Goal: Task Accomplishment & Management: Manage account settings

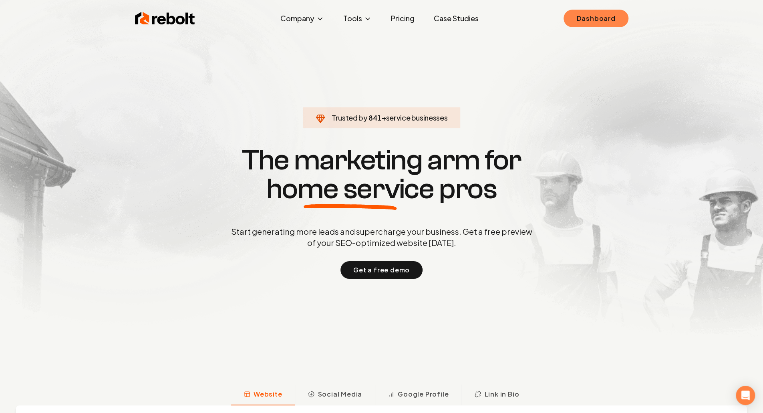
click at [608, 26] on link "Dashboard" at bounding box center [596, 19] width 65 height 18
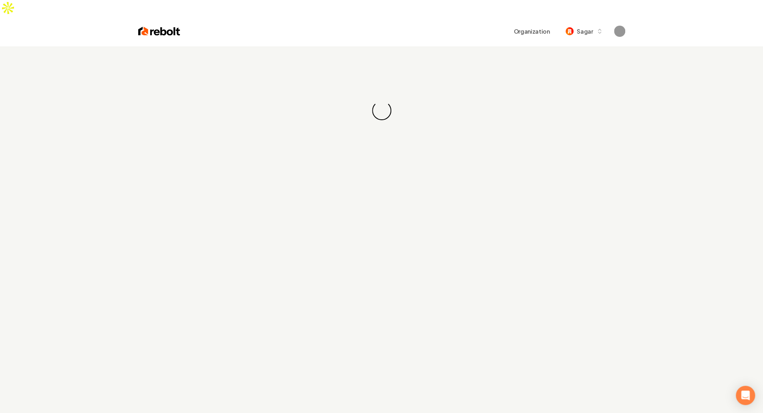
click at [567, 46] on div "Loading... Loading..." at bounding box center [381, 110] width 763 height 128
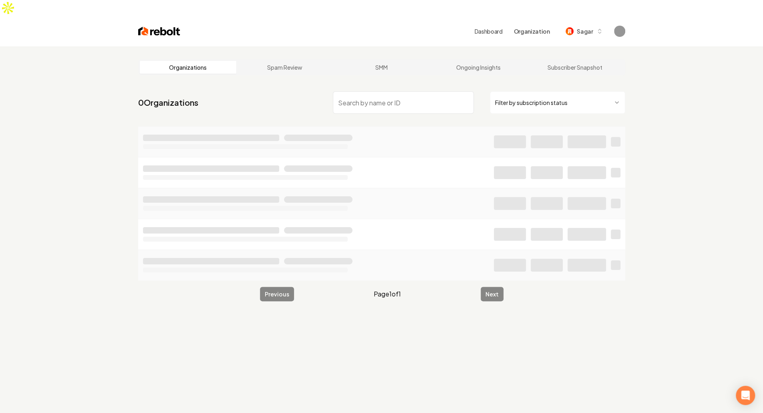
click at [385, 91] on input "search" at bounding box center [403, 102] width 141 height 22
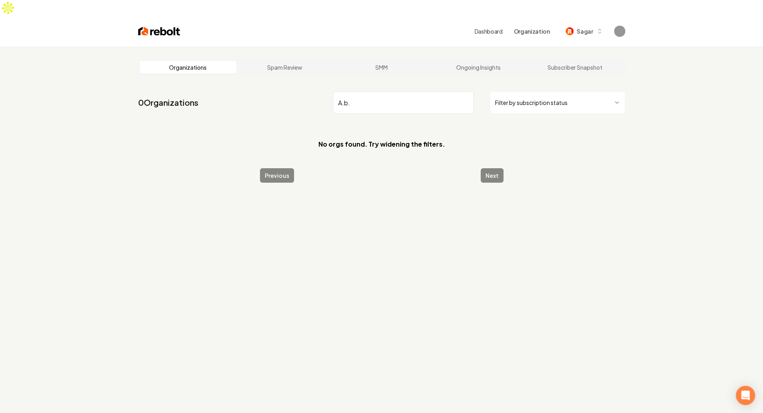
type input "A.b"
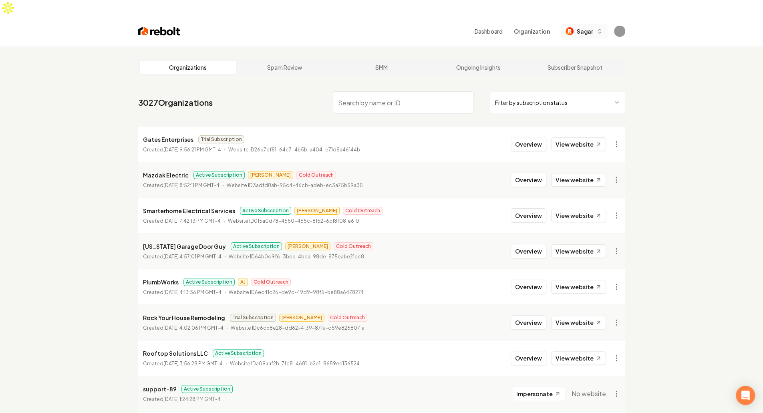
click at [591, 27] on span "Sagar" at bounding box center [585, 31] width 16 height 8
click at [404, 91] on input "search" at bounding box center [403, 102] width 141 height 22
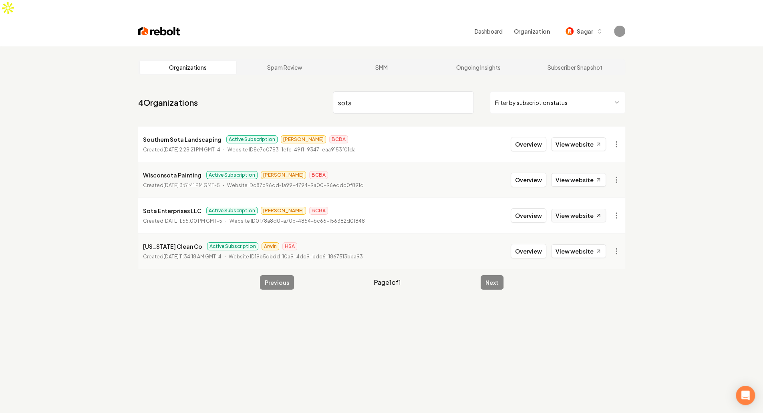
type input "sota"
click at [568, 209] on link "View website" at bounding box center [578, 216] width 55 height 14
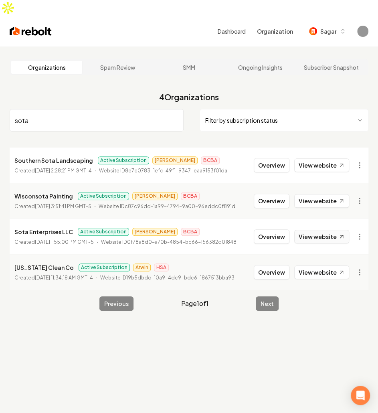
click at [334, 230] on link "View website" at bounding box center [321, 237] width 55 height 14
click at [272, 229] on button "Overview" at bounding box center [272, 236] width 36 height 14
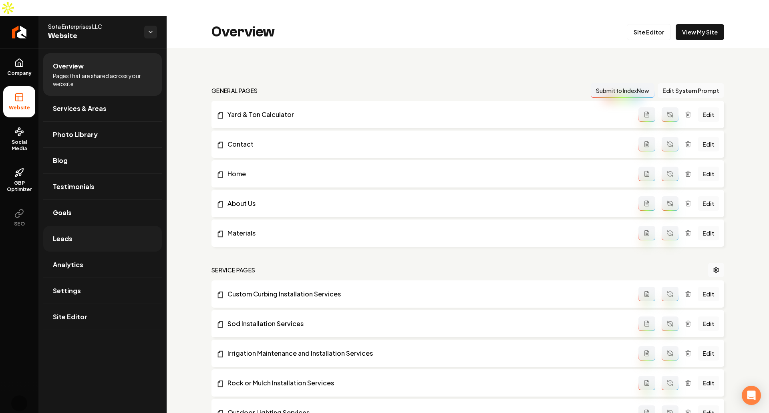
click at [105, 226] on link "Leads" at bounding box center [102, 239] width 119 height 26
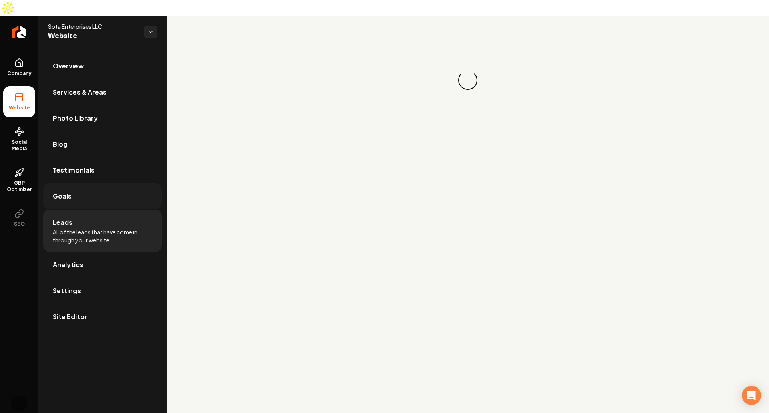
click at [99, 184] on link "Goals" at bounding box center [102, 197] width 119 height 26
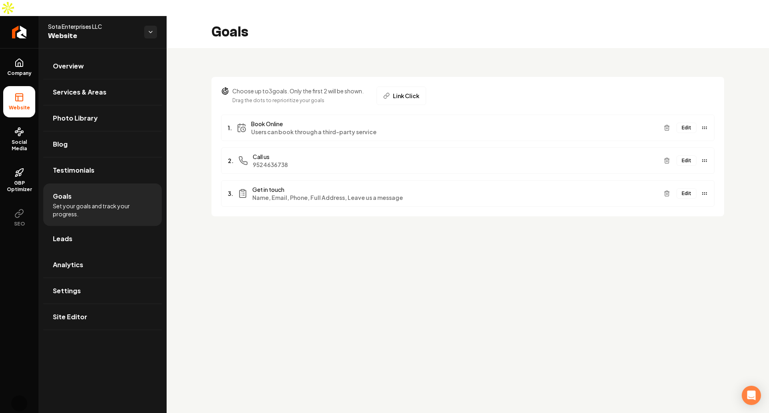
click at [439, 313] on main "Goals Choose up to 3 goals. Only the first 2 will be shown. Drag the dots to re…" at bounding box center [468, 222] width 603 height 413
drag, startPoint x: 409, startPoint y: 232, endPoint x: 308, endPoint y: 225, distance: 100.8
click at [308, 225] on main "Goals Choose up to 3 goals. Only the first 2 will be shown. Drag the dots to re…" at bounding box center [468, 222] width 603 height 413
drag, startPoint x: 448, startPoint y: 259, endPoint x: 315, endPoint y: 281, distance: 134.1
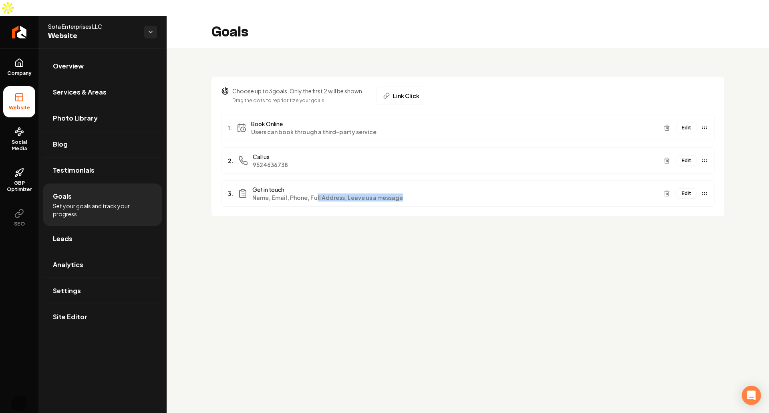
click at [315, 281] on main "Goals Choose up to 3 goals. Only the first 2 will be shown. Drag the dots to re…" at bounding box center [468, 222] width 603 height 413
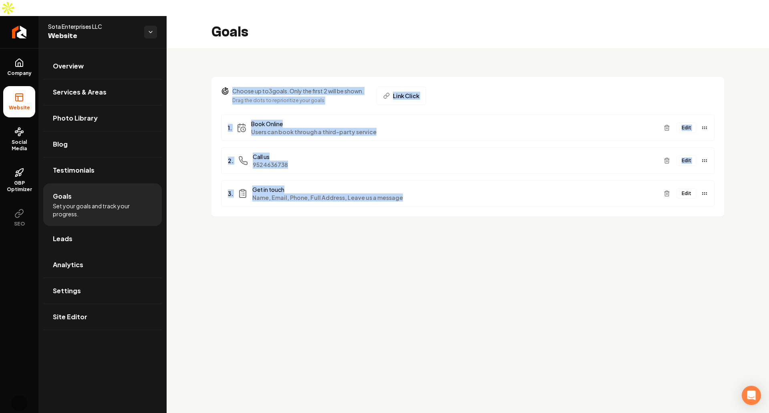
drag, startPoint x: 504, startPoint y: 311, endPoint x: 223, endPoint y: 63, distance: 374.8
click at [223, 63] on main "Goals Choose up to 3 goals. Only the first 2 will be shown. Drag the dots to re…" at bounding box center [468, 222] width 603 height 413
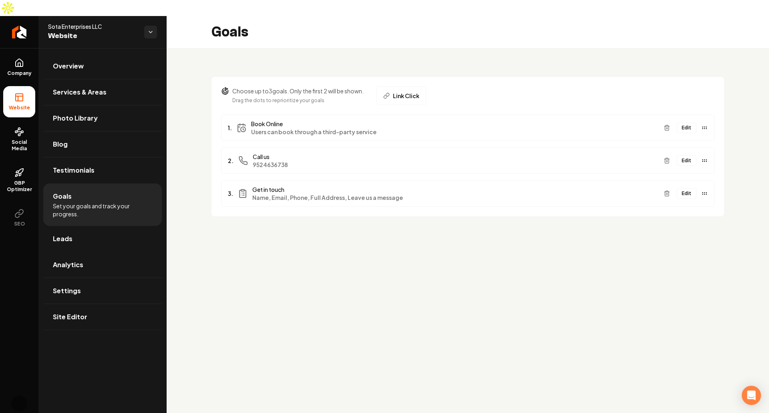
click at [223, 77] on section "Choose up to 3 goals. Only the first 2 will be shown. Drag the dots to repriori…" at bounding box center [468, 146] width 513 height 139
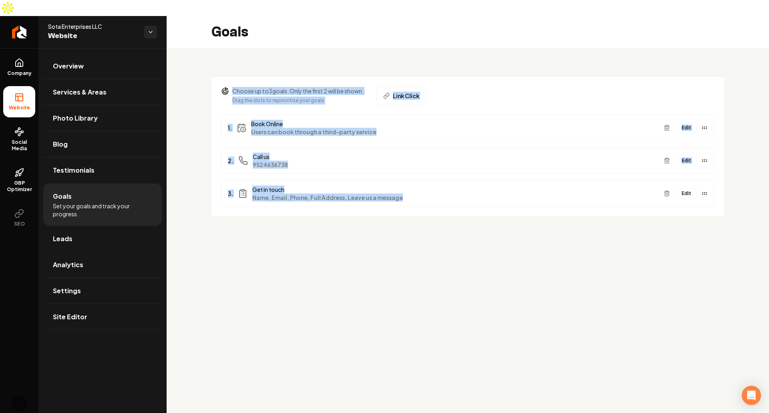
drag, startPoint x: 218, startPoint y: 49, endPoint x: 522, endPoint y: 303, distance: 395.5
click at [522, 303] on main "Goals Choose up to 3 goals. Only the first 2 will be shown. Drag the dots to re…" at bounding box center [468, 222] width 603 height 413
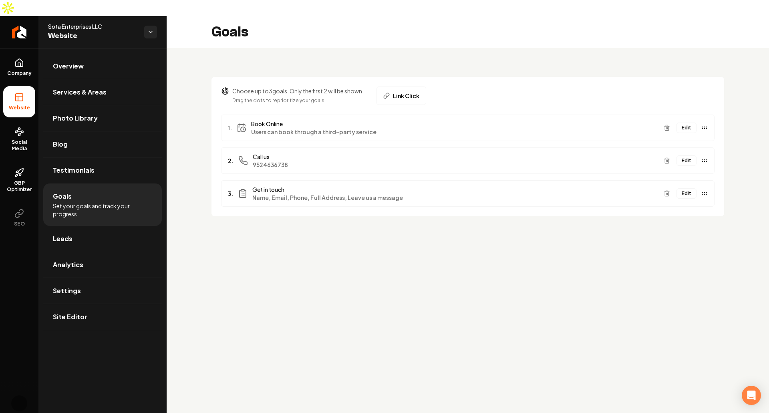
click at [490, 270] on main "Goals Choose up to 3 goals. Only the first 2 will be shown. Drag the dots to re…" at bounding box center [468, 222] width 603 height 413
click at [508, 260] on main "Goals Choose up to 3 goals. Only the first 2 will be shown. Drag the dots to re…" at bounding box center [468, 222] width 603 height 413
click at [515, 243] on main "Goals Choose up to 3 goals. Only the first 2 will be shown. Drag the dots to re…" at bounding box center [468, 222] width 603 height 413
click at [515, 231] on main "Goals Choose up to 3 goals. Only the first 2 will be shown. Drag the dots to re…" at bounding box center [468, 222] width 603 height 413
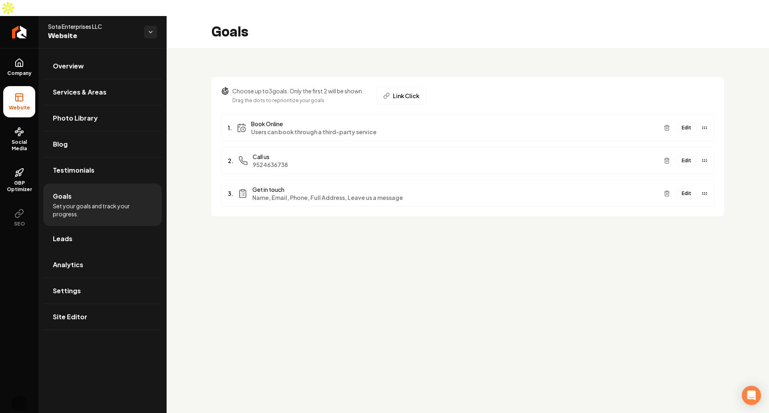
click at [460, 257] on main "Goals Choose up to 3 goals. Only the first 2 will be shown. Drag the dots to re…" at bounding box center [468, 222] width 603 height 413
click at [688, 123] on button "Edit" at bounding box center [687, 128] width 20 height 10
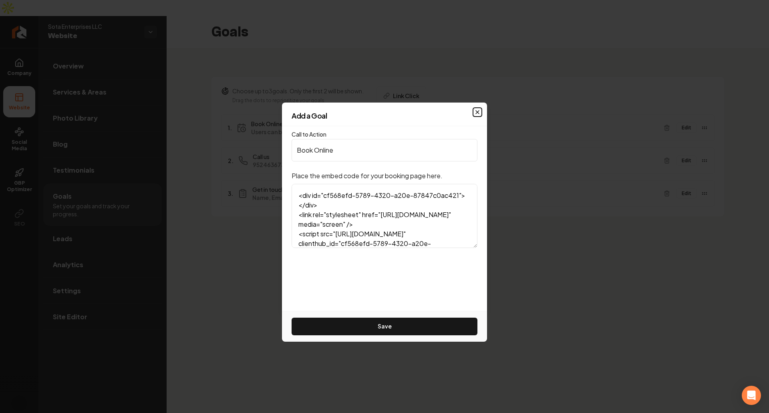
click at [479, 111] on icon "button" at bounding box center [477, 112] width 3 height 3
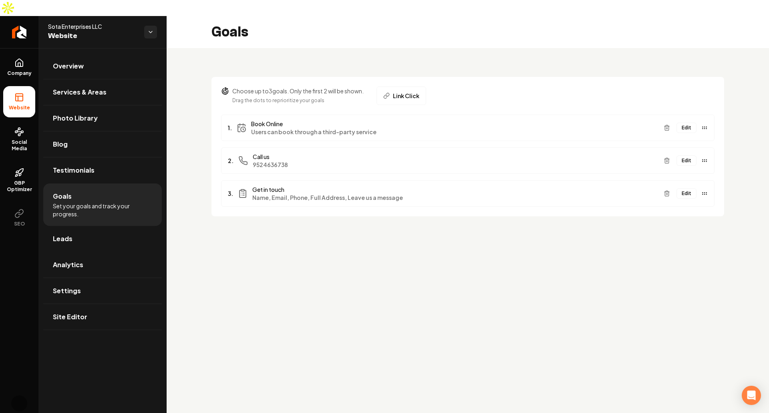
click at [520, 77] on section "Choose up to 3 goals. Only the first 2 will be shown. Drag the dots to repriori…" at bounding box center [468, 146] width 513 height 139
click at [418, 92] on span "Link Click" at bounding box center [406, 96] width 26 height 8
click at [673, 87] on div "Choose up to 3 goals. Only the first 2 will be shown. Drag the dots to repriori…" at bounding box center [468, 96] width 494 height 18
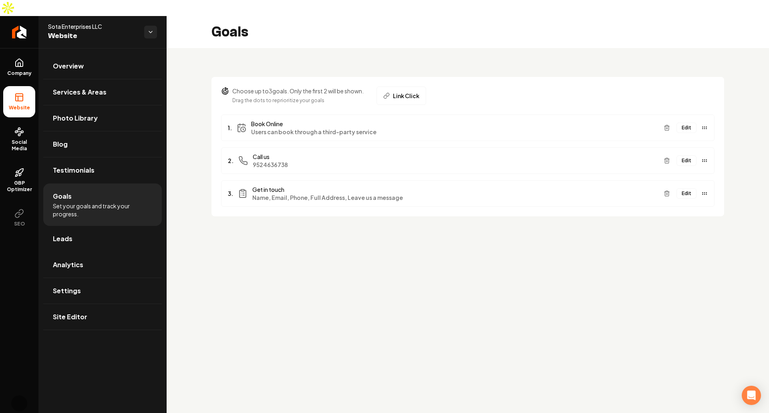
click at [673, 87] on div "Choose up to 3 goals. Only the first 2 will be shown. Drag the dots to repriori…" at bounding box center [468, 96] width 494 height 18
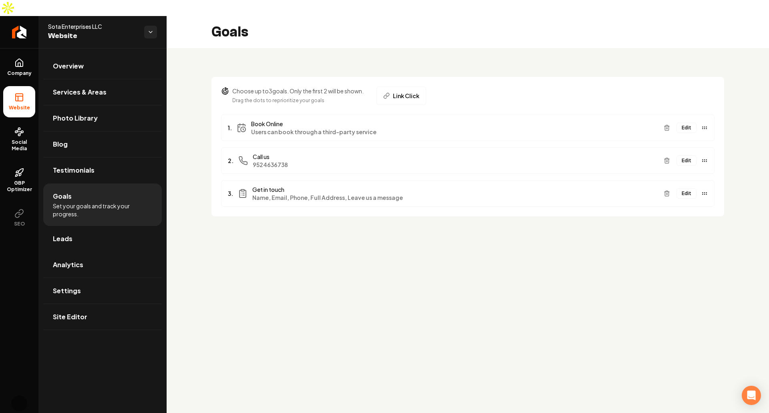
click at [673, 87] on div "Choose up to 3 goals. Only the first 2 will be shown. Drag the dots to repriori…" at bounding box center [468, 96] width 494 height 18
click at [272, 270] on main "Goals Choose up to 3 goals. Only the first 2 will be shown. Drag the dots to re…" at bounding box center [468, 222] width 603 height 413
click at [375, 310] on main "Goals Choose up to 3 goals. Only the first 2 will be shown. Drag the dots to re…" at bounding box center [468, 222] width 603 height 413
